Goal: Transaction & Acquisition: Obtain resource

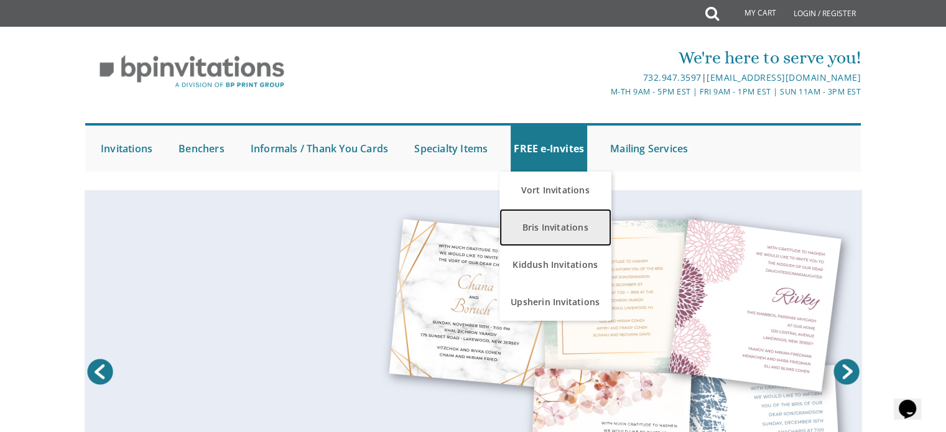
click at [553, 220] on link "Bris Invitations" at bounding box center [555, 227] width 112 height 37
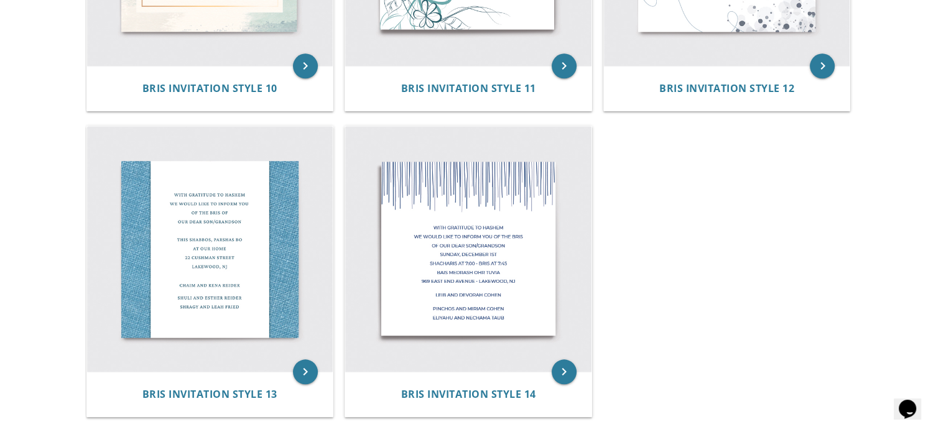
scroll to position [1371, 0]
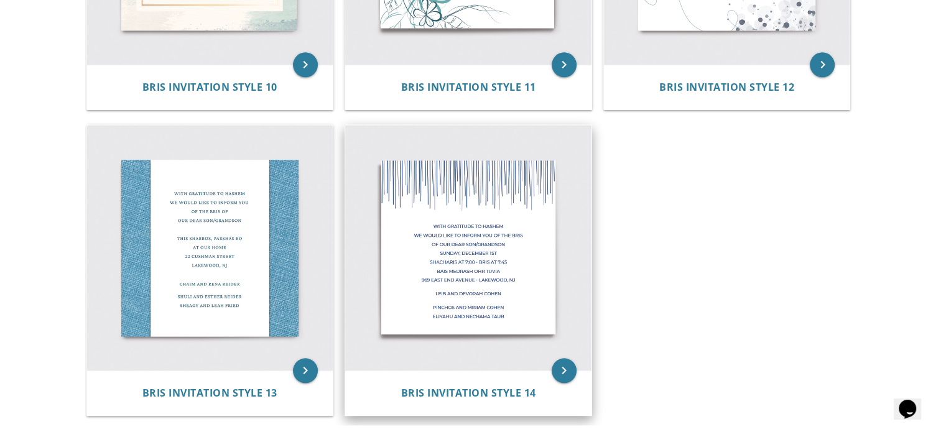
click at [497, 225] on img at bounding box center [468, 248] width 246 height 246
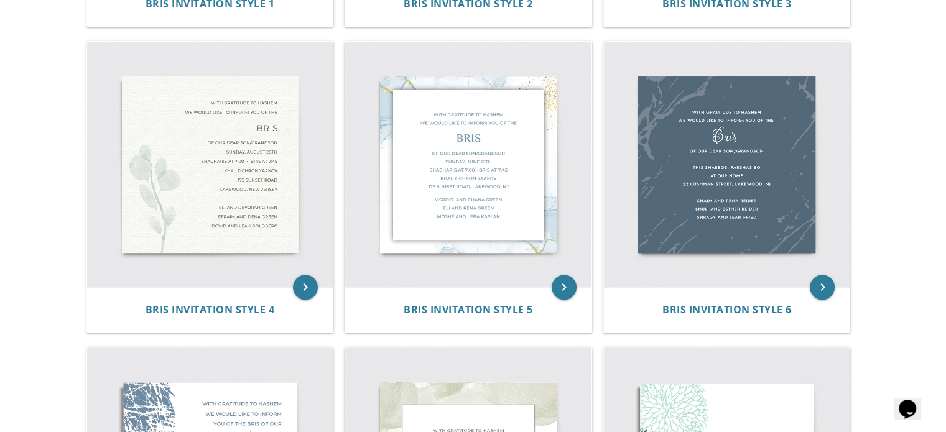
scroll to position [511, 0]
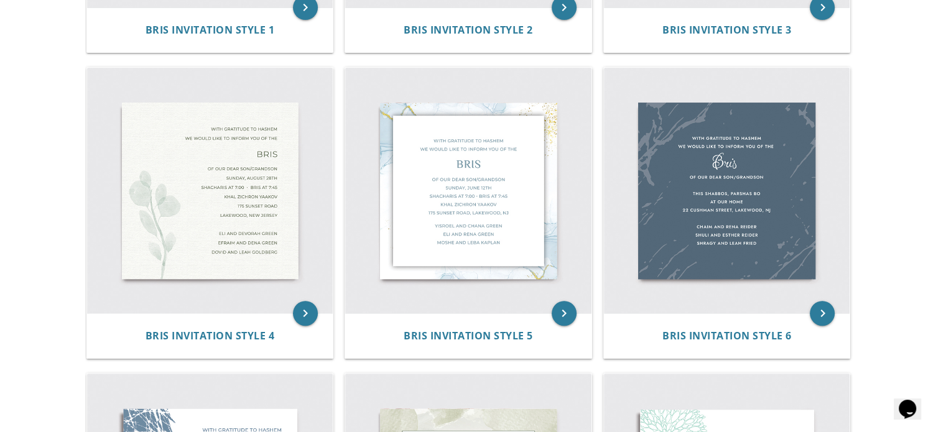
click at [205, 209] on img at bounding box center [210, 191] width 246 height 246
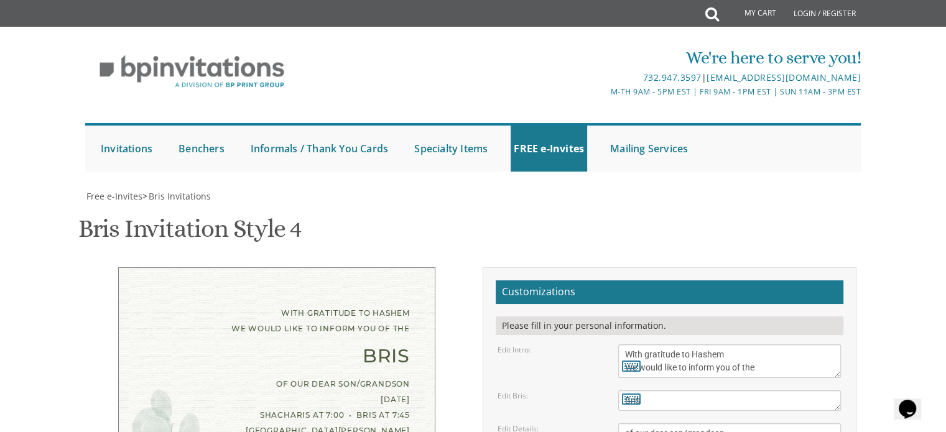
scroll to position [214, 0]
drag, startPoint x: 744, startPoint y: 340, endPoint x: 592, endPoint y: 299, distance: 156.5
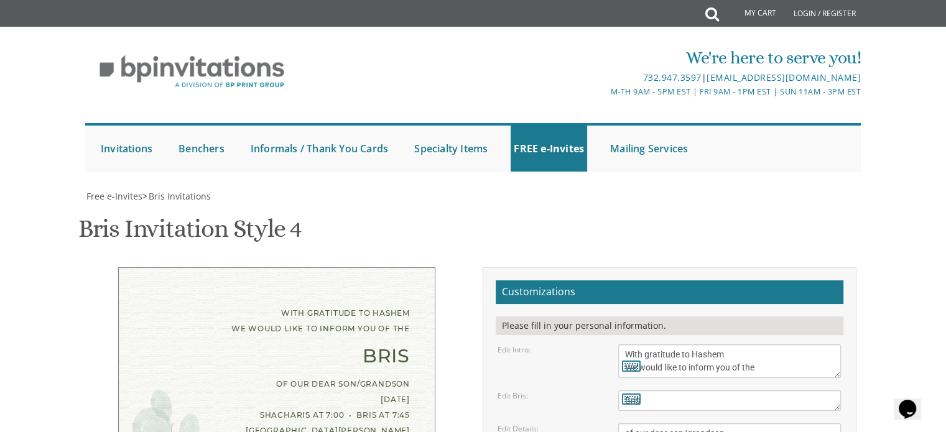
type textarea "Moshe and Aliza Levin Chaim and Judy Levin Mendel and Tzery Goldstein"
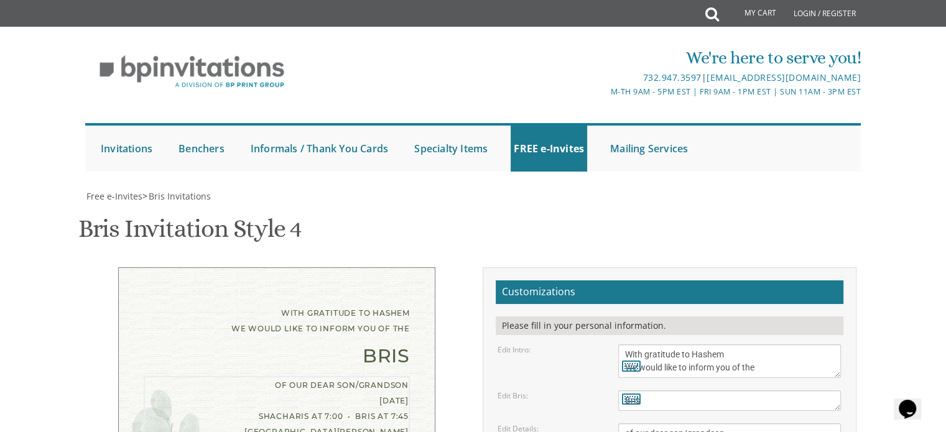
drag, startPoint x: 703, startPoint y: 260, endPoint x: 620, endPoint y: 260, distance: 82.7
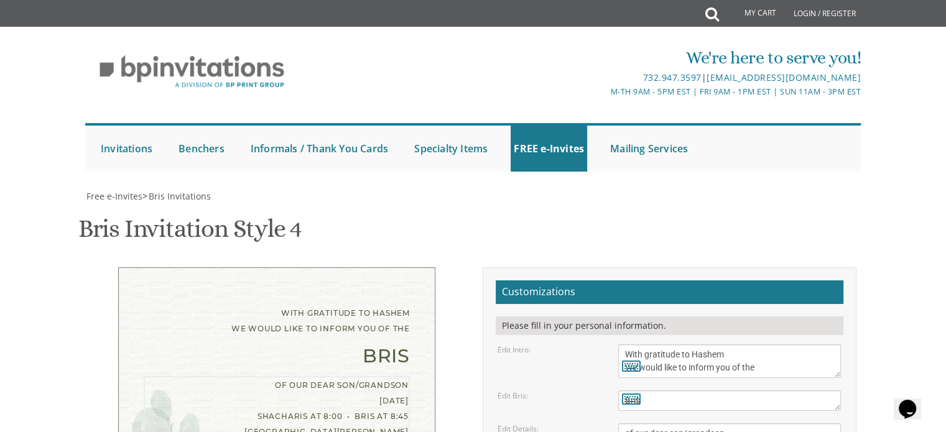
type textarea "of our dear son/grandson Thursday, August 14th Shacharis at 8:00 • Bris at 8:45…"
click at [679, 344] on textarea "With gratitude to Hashem We would like to inform you of the" at bounding box center [729, 361] width 223 height 34
click at [310, 305] on div "With gratitude to Hashem We would like to inform you of the" at bounding box center [277, 320] width 266 height 31
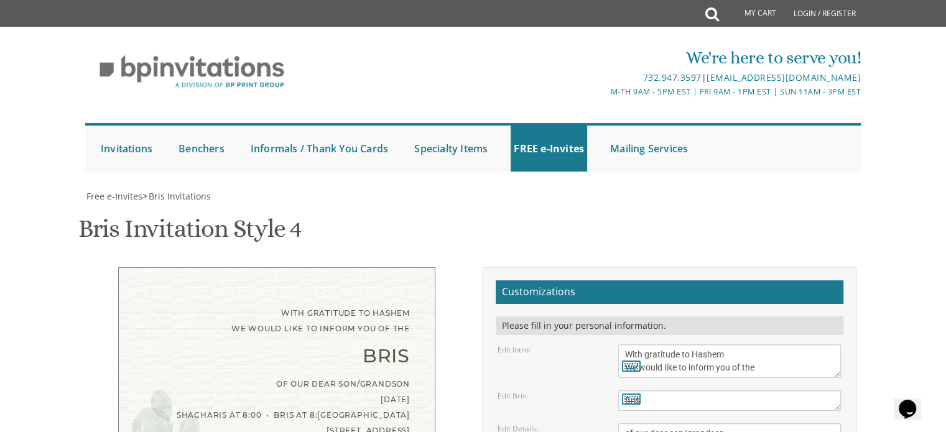
scroll to position [0, 0]
click at [178, 198] on span "Bris Invitations" at bounding box center [180, 196] width 62 height 12
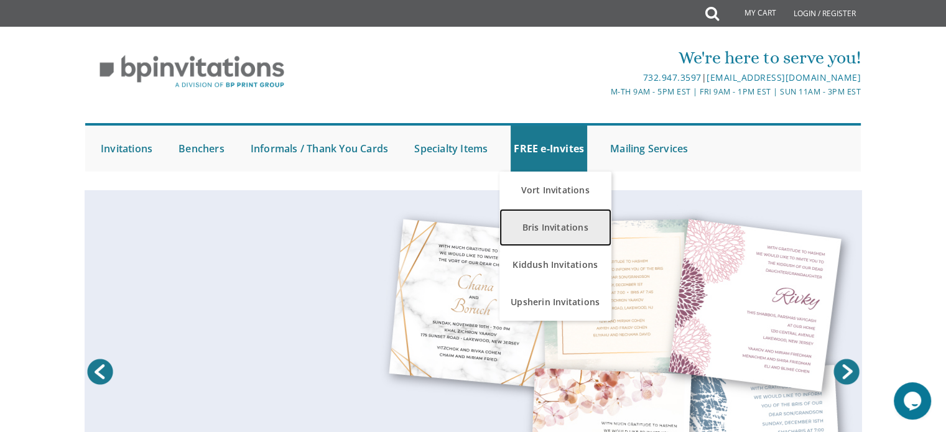
click at [554, 229] on link "Bris Invitations" at bounding box center [555, 227] width 112 height 37
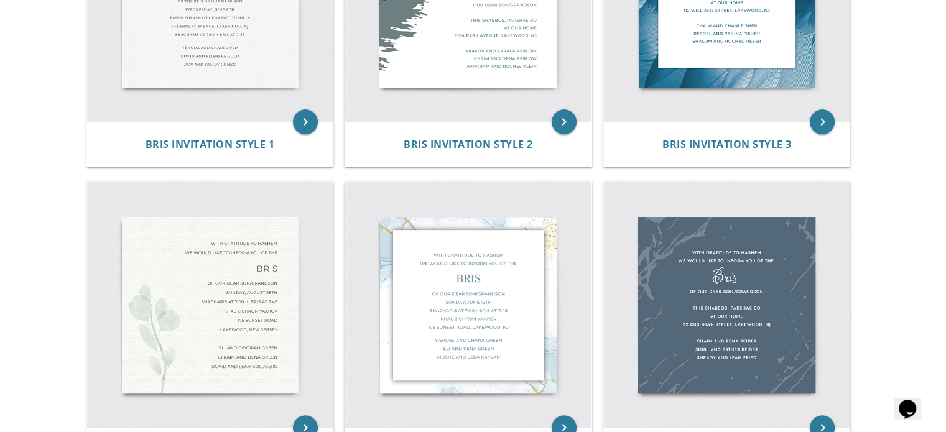
scroll to position [59, 0]
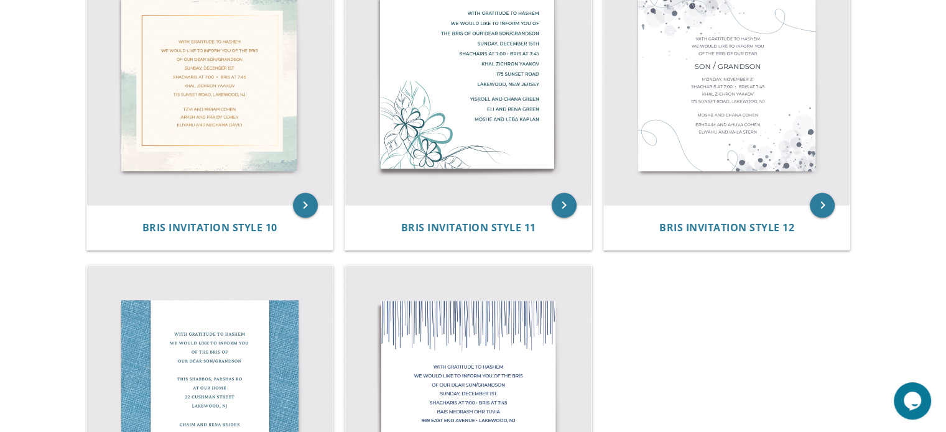
scroll to position [1171, 0]
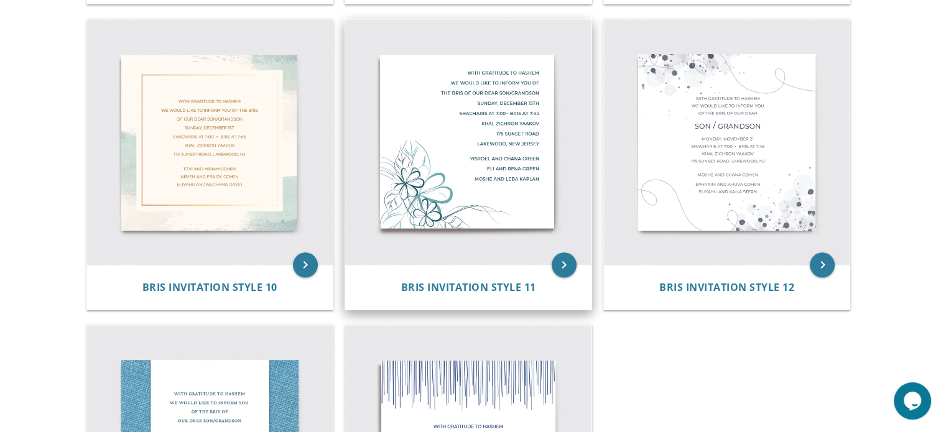
click at [465, 199] on img at bounding box center [468, 142] width 246 height 246
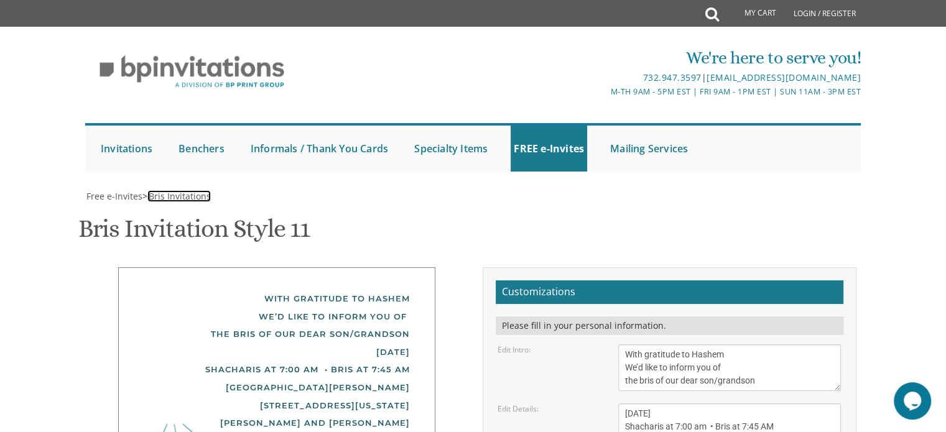
click at [166, 195] on span "Bris Invitations" at bounding box center [180, 196] width 62 height 12
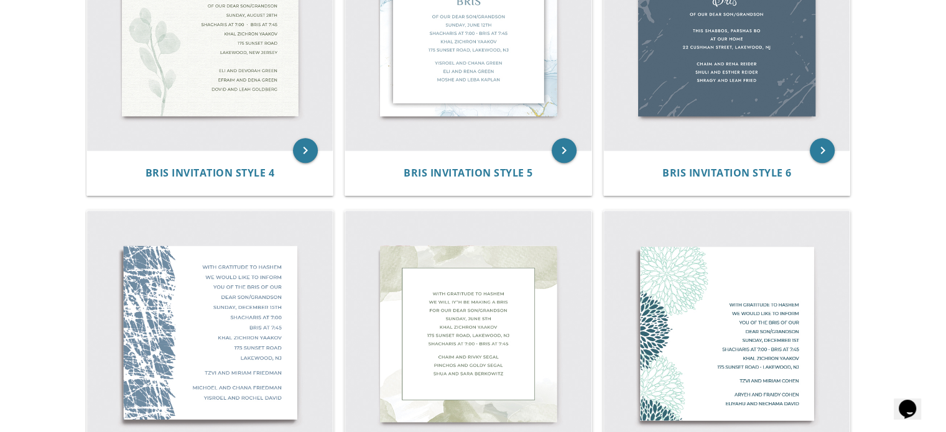
scroll to position [675, 0]
click at [566, 287] on img at bounding box center [468, 333] width 246 height 246
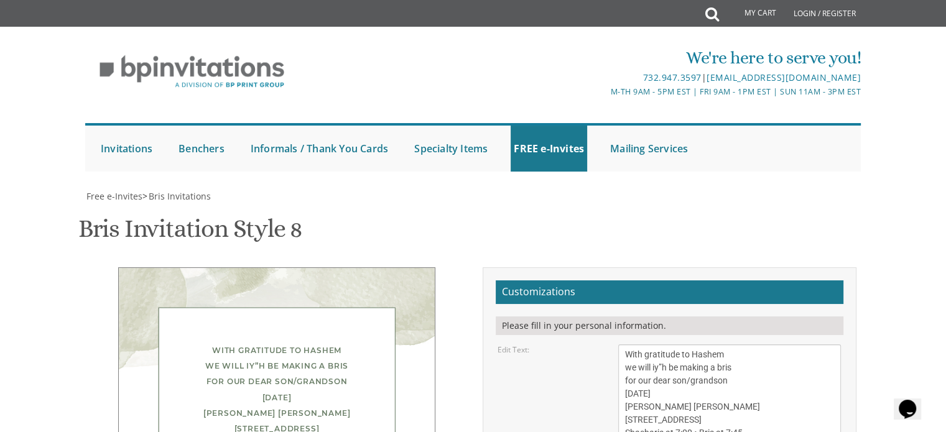
scroll to position [194, 0]
click at [686, 344] on textarea "With gratitude to Hashem we will iy”h be making a bris for our dear son/grandso…" at bounding box center [729, 393] width 223 height 99
click at [714, 344] on textarea "With gratitude to Hashem we will iy”h be making a bris for our dear son/grandso…" at bounding box center [729, 393] width 223 height 99
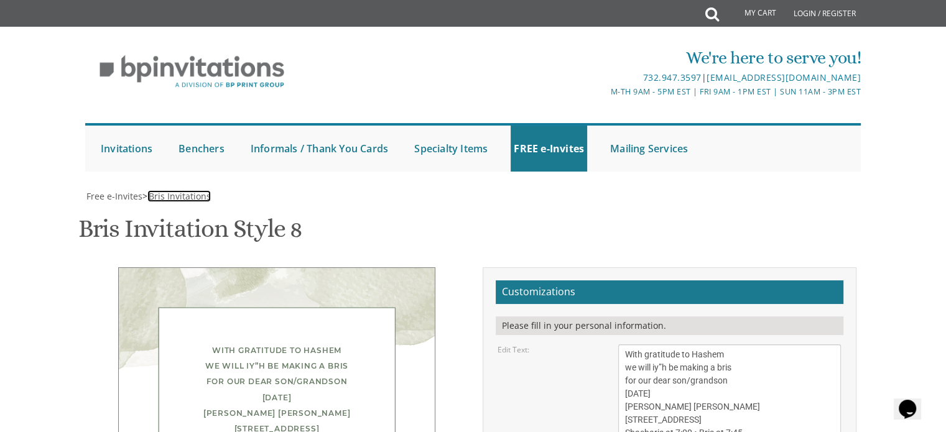
click at [188, 190] on span "Bris Invitations" at bounding box center [180, 196] width 62 height 12
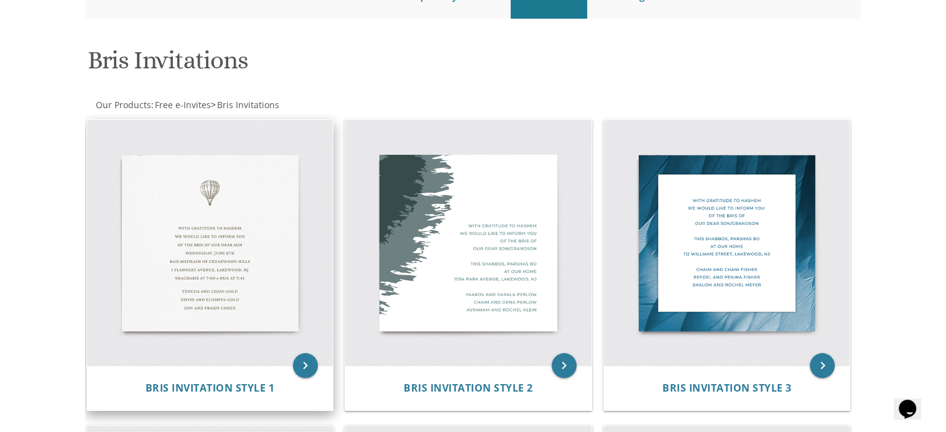
click at [219, 237] on img at bounding box center [210, 243] width 246 height 246
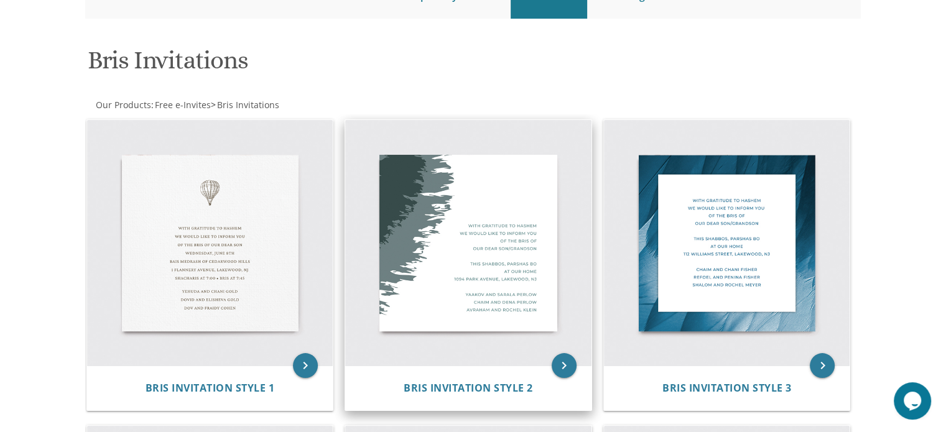
click at [379, 256] on img at bounding box center [468, 243] width 246 height 246
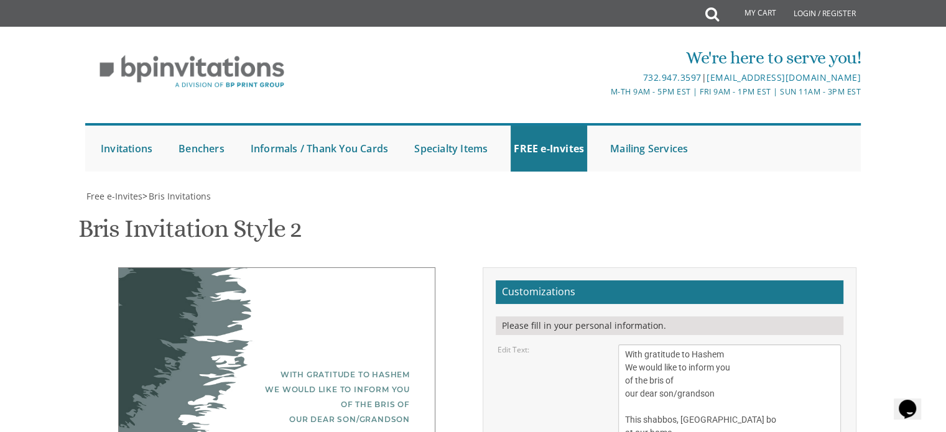
scroll to position [242, 0]
click at [291, 367] on div "With gratitude to Hashem We would like to inform you of the bris of our dear so…" at bounding box center [278, 426] width 263 height 119
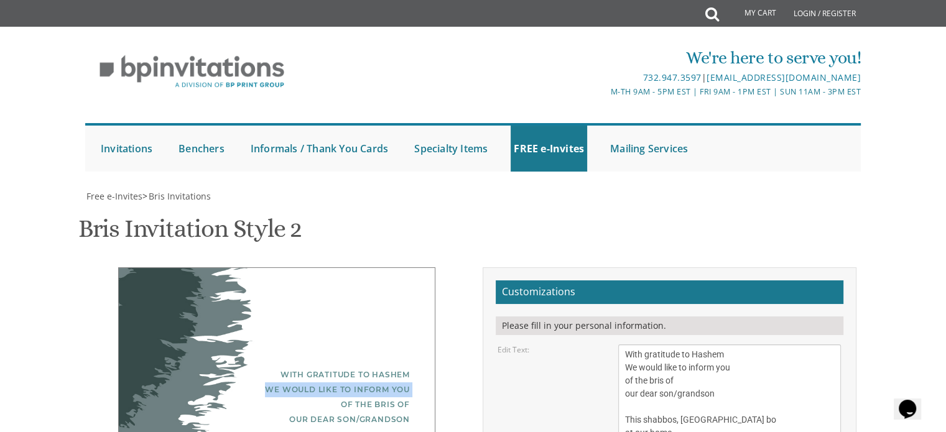
click at [291, 367] on div "With gratitude to Hashem We would like to inform you of the bris of our dear so…" at bounding box center [278, 426] width 263 height 119
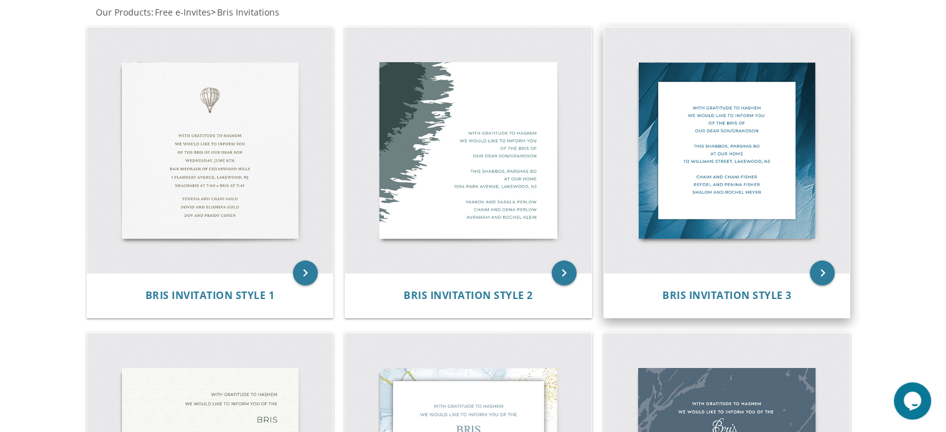
click at [698, 135] on img at bounding box center [727, 150] width 246 height 246
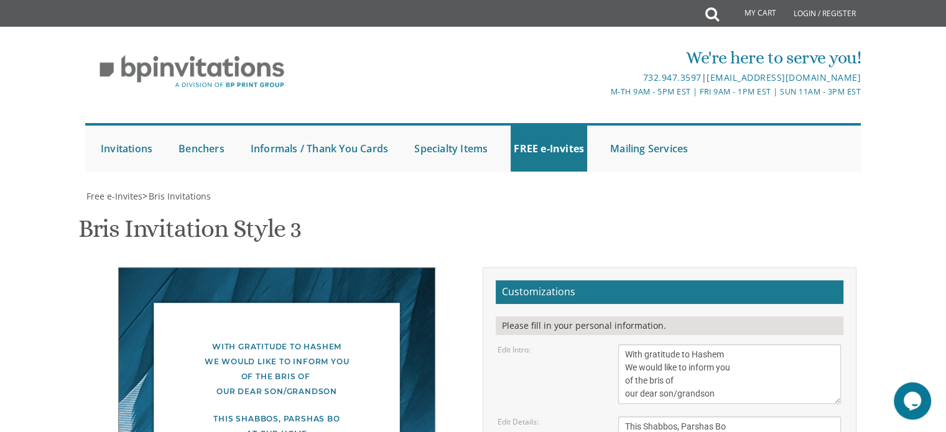
scroll to position [187, 0]
click at [198, 178] on div at bounding box center [473, 184] width 796 height 12
click at [195, 190] on span "Bris Invitations" at bounding box center [180, 196] width 62 height 12
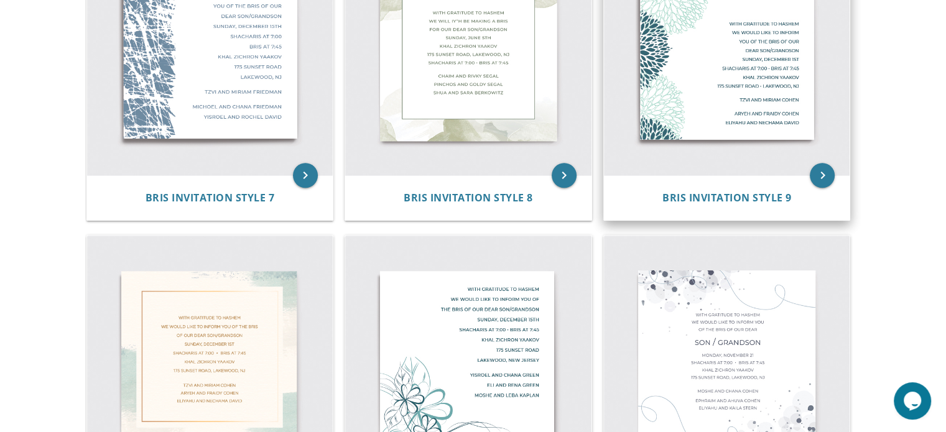
scroll to position [999, 0]
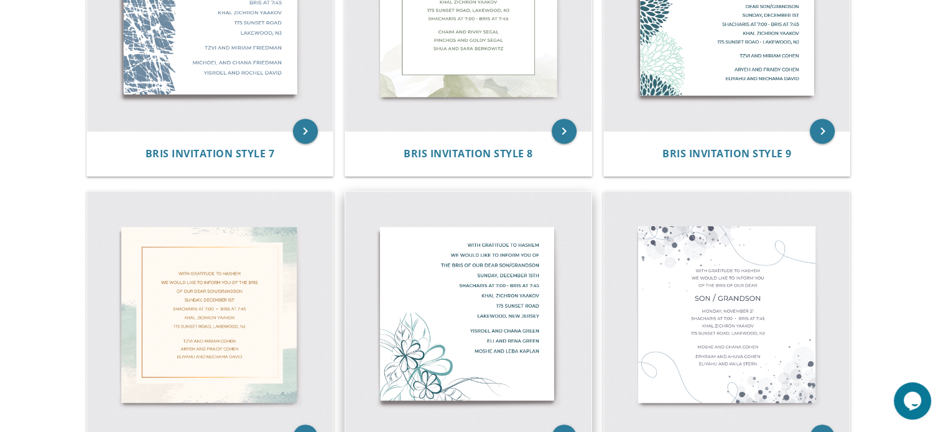
click at [470, 307] on img at bounding box center [468, 314] width 246 height 246
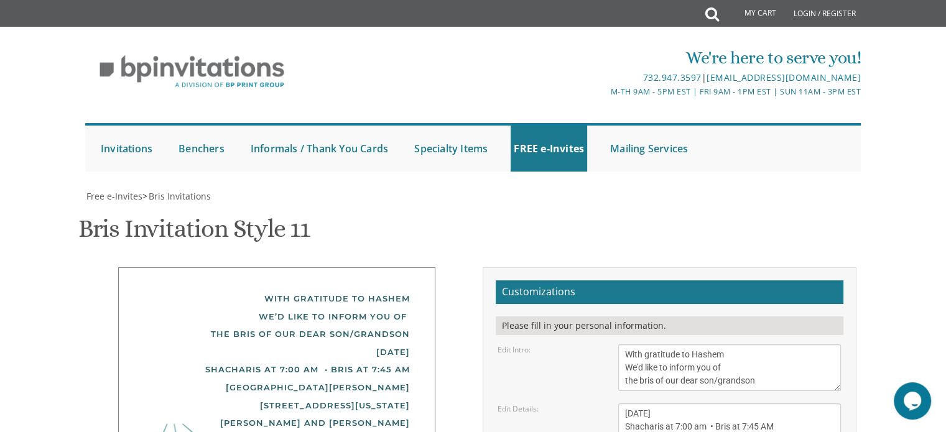
scroll to position [245, 0]
click at [646, 403] on textarea "[DATE] Shacharis at 7:00 am • Bris at 7:45 AM [GEOGRAPHIC_DATA][PERSON_NAME] [S…" at bounding box center [729, 439] width 223 height 73
drag, startPoint x: 623, startPoint y: 195, endPoint x: 709, endPoint y: 200, distance: 86.0
click at [709, 403] on textarea "[DATE] Shacharis at 7:00 am • Bris at 7:45 AM [GEOGRAPHIC_DATA][PERSON_NAME] [S…" at bounding box center [729, 439] width 223 height 73
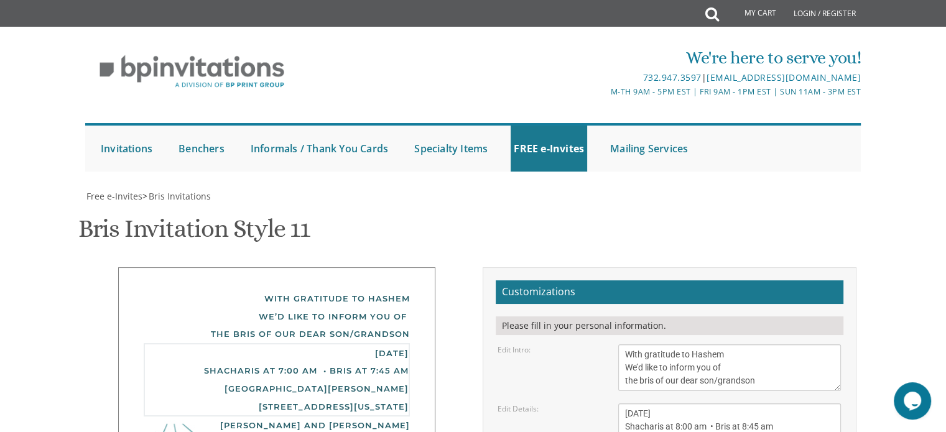
type textarea "[DATE] Shacharis at 8:00 am • Bris at 8:45 am [GEOGRAPHIC_DATA] [STREET_ADDRESS…"
type textarea "[PERSON_NAME] and [PERSON_NAME]"
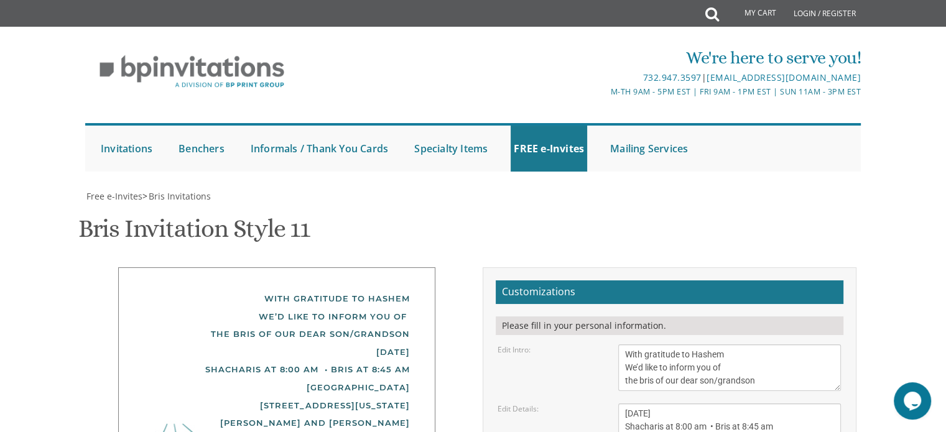
type textarea "[PERSON_NAME] and [PERSON_NAME] [PERSON_NAME] and [PERSON_NAME]"
click at [747, 403] on textarea "[DATE] Shacharis at 7:00 am • Bris at 7:45 AM [GEOGRAPHIC_DATA][PERSON_NAME] [S…" at bounding box center [729, 439] width 223 height 73
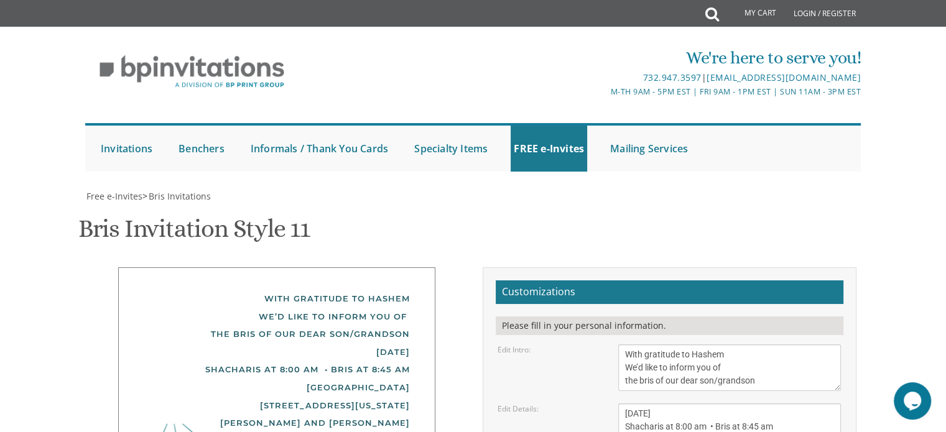
type input "[EMAIL_ADDRESS][DOMAIN_NAME]"
